Goal: Information Seeking & Learning: Understand process/instructions

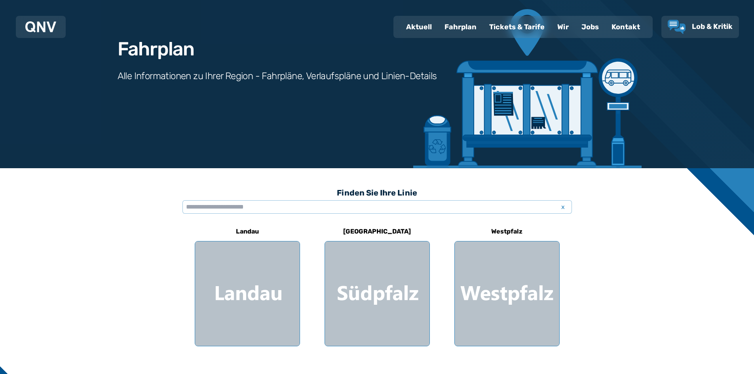
scroll to position [40, 0]
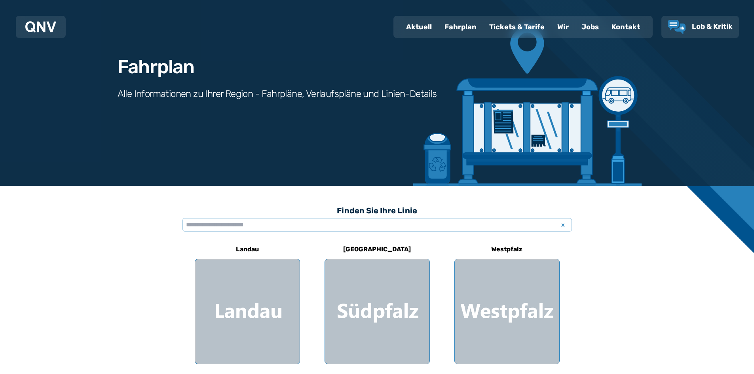
click at [474, 25] on div "Fahrplan" at bounding box center [460, 27] width 45 height 21
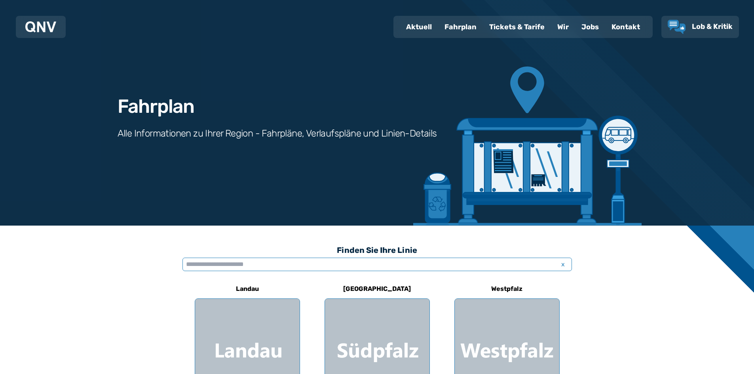
click at [200, 261] on input "text" at bounding box center [378, 264] width 390 height 13
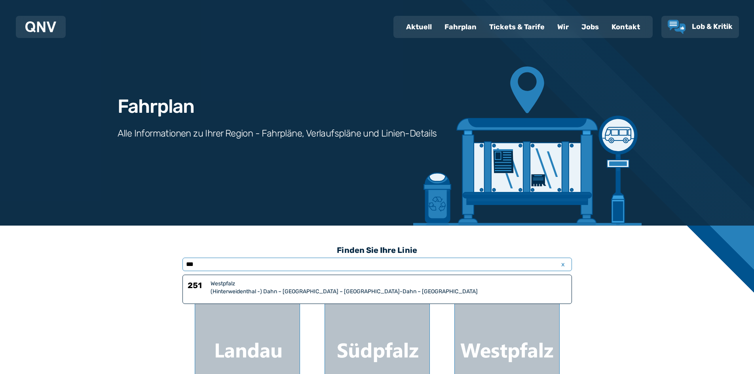
type input "***"
click at [242, 291] on div "(Hinterweidenthal -) Dahn – [GEOGRAPHIC_DATA] – [GEOGRAPHIC_DATA]-Dahn – [GEOGR…" at bounding box center [389, 292] width 356 height 8
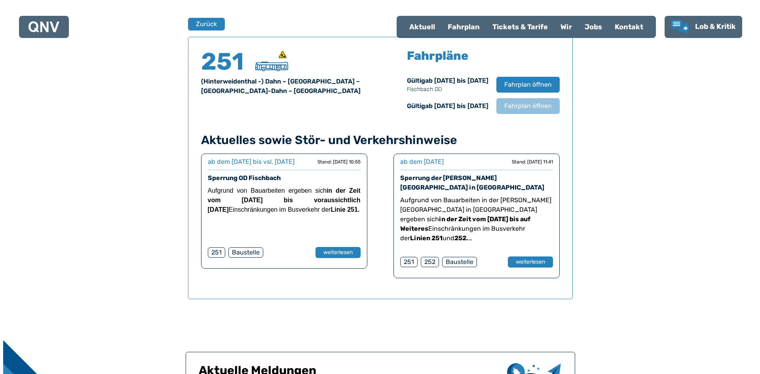
scroll to position [522, 0]
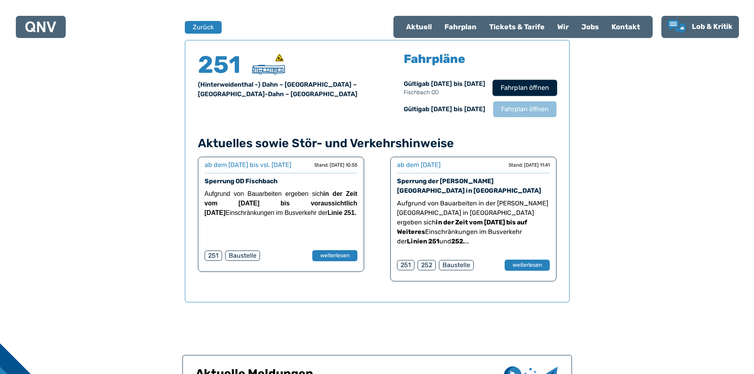
click at [508, 86] on span "Fahrplan öffnen" at bounding box center [524, 88] width 48 height 10
